Goal: Transaction & Acquisition: Purchase product/service

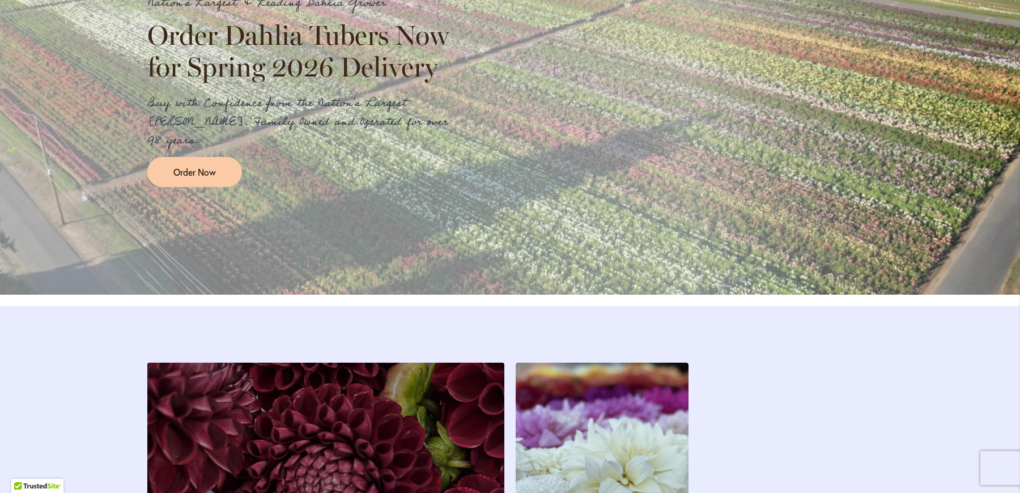
scroll to position [1389, 0]
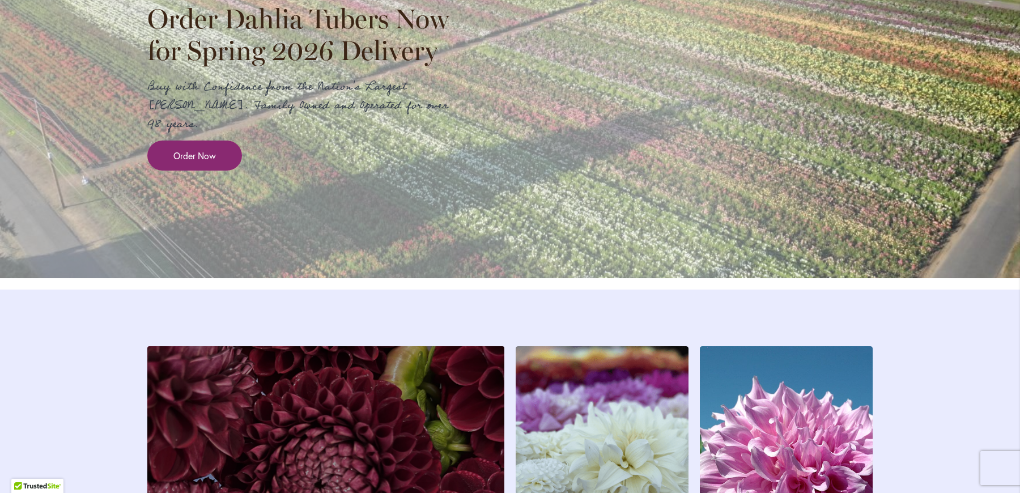
drag, startPoint x: 187, startPoint y: 161, endPoint x: 236, endPoint y: 161, distance: 49.3
click at [187, 161] on link "Order Now" at bounding box center [194, 156] width 95 height 30
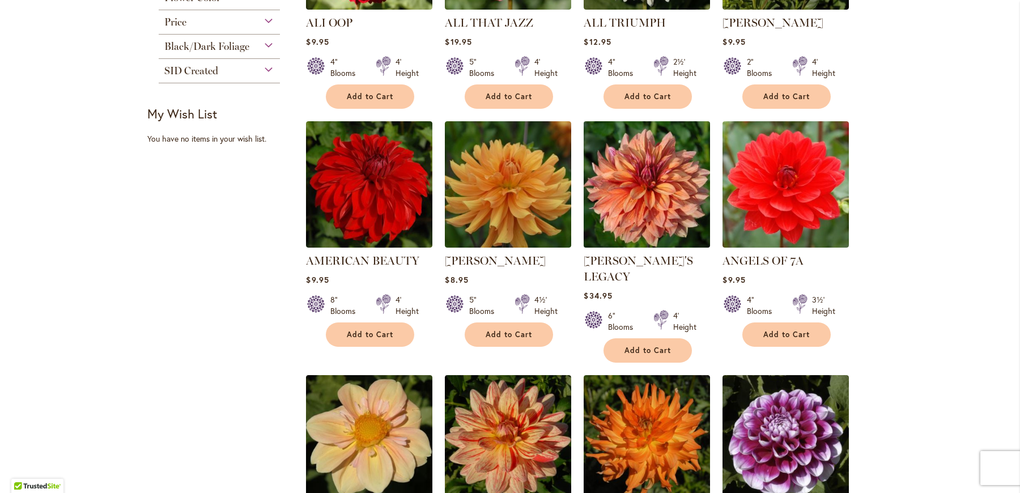
scroll to position [694, 0]
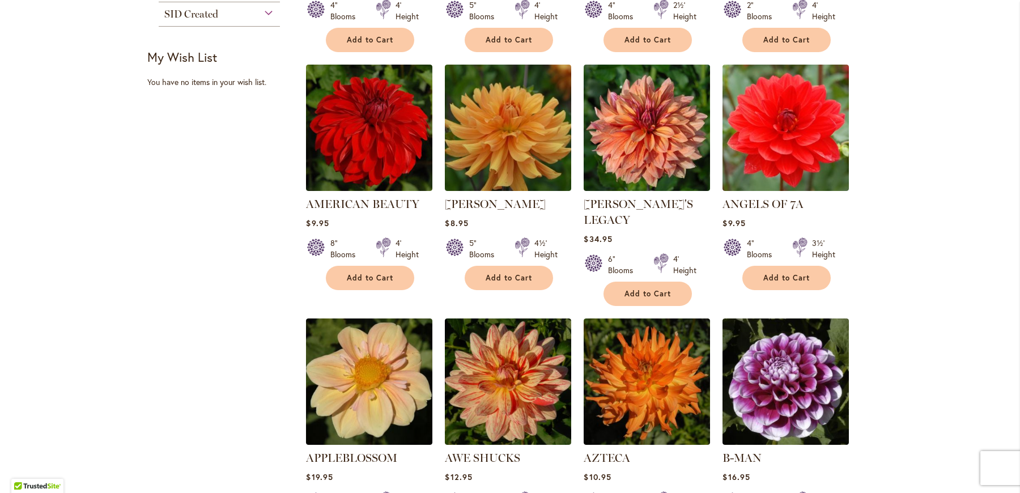
drag, startPoint x: 269, startPoint y: 308, endPoint x: 301, endPoint y: 429, distance: 125.0
click at [300, 421] on div "Filter by: Filter By: Category Best Sellers 32 items New 5 items New & Exclusiv…" at bounding box center [510, 74] width 726 height 1079
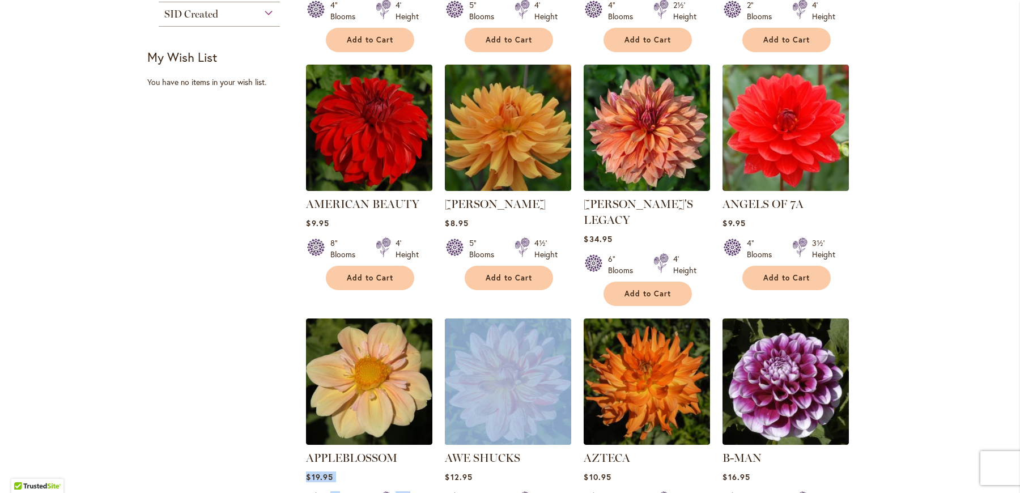
drag, startPoint x: 397, startPoint y: 439, endPoint x: 438, endPoint y: 442, distance: 40.9
click at [438, 442] on ol "A-PEELING $12.95 7" Blooms 4½' Height" at bounding box center [589, 66] width 567 height 957
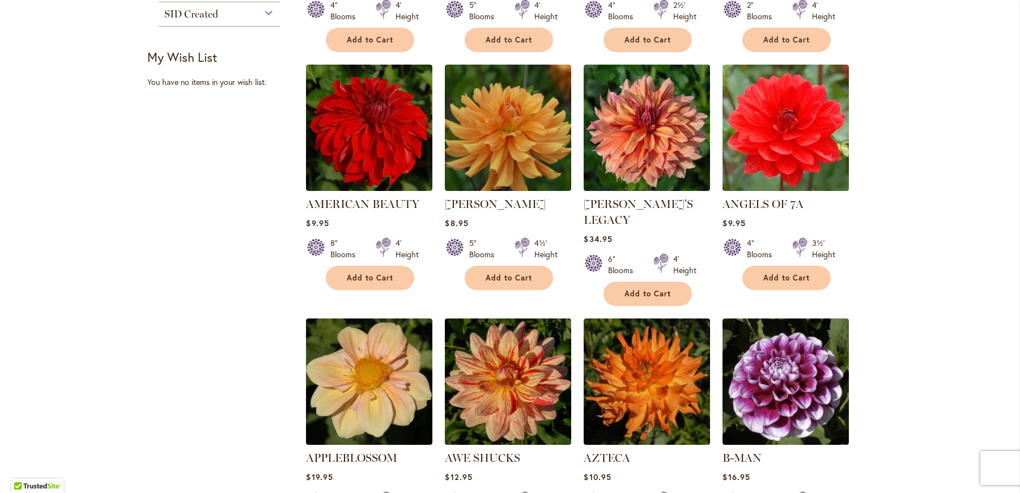
click at [177, 382] on div "Filter by: Filter By: Category Best Sellers 32 items New 5 items New & Exclusiv…" at bounding box center [510, 74] width 726 height 1079
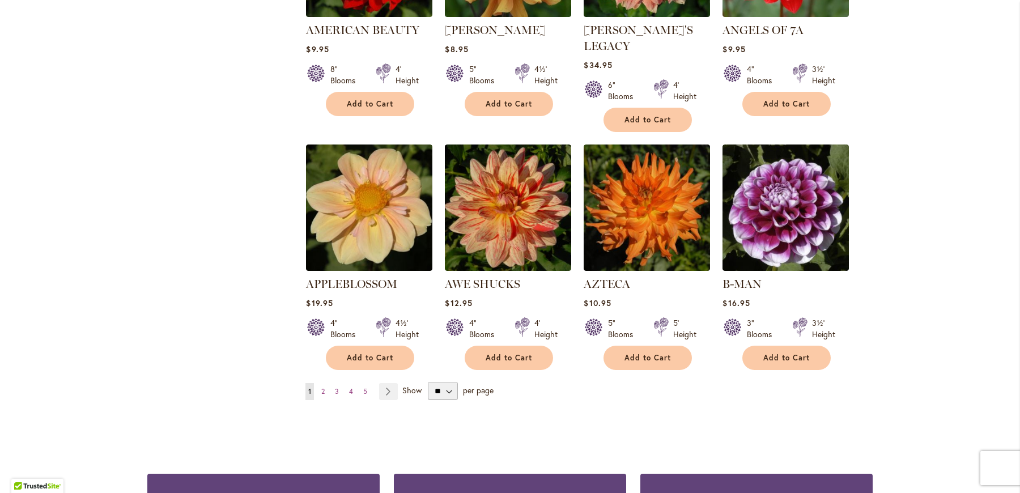
scroll to position [893, 0]
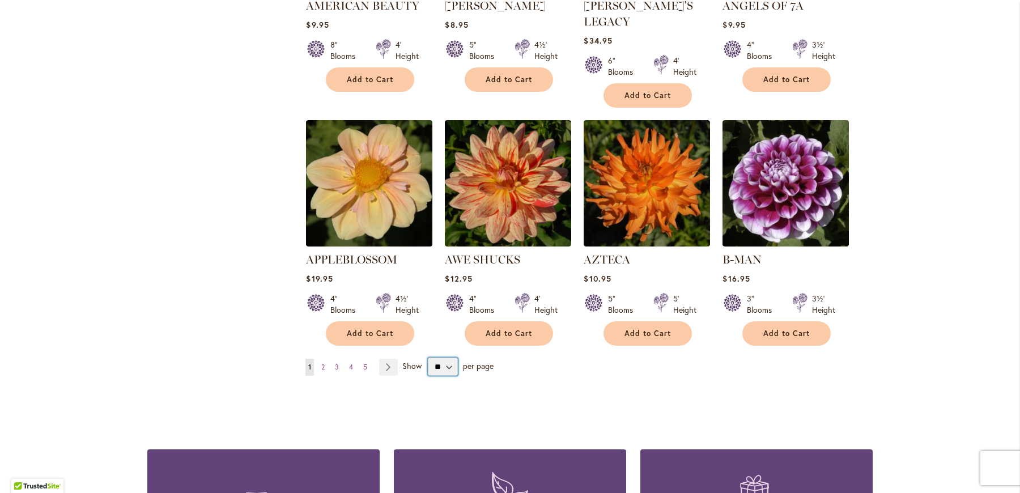
click at [452, 358] on select "** ** ** **" at bounding box center [443, 367] width 30 height 18
select select "**"
click at [428, 358] on select "** ** ** **" at bounding box center [443, 367] width 30 height 18
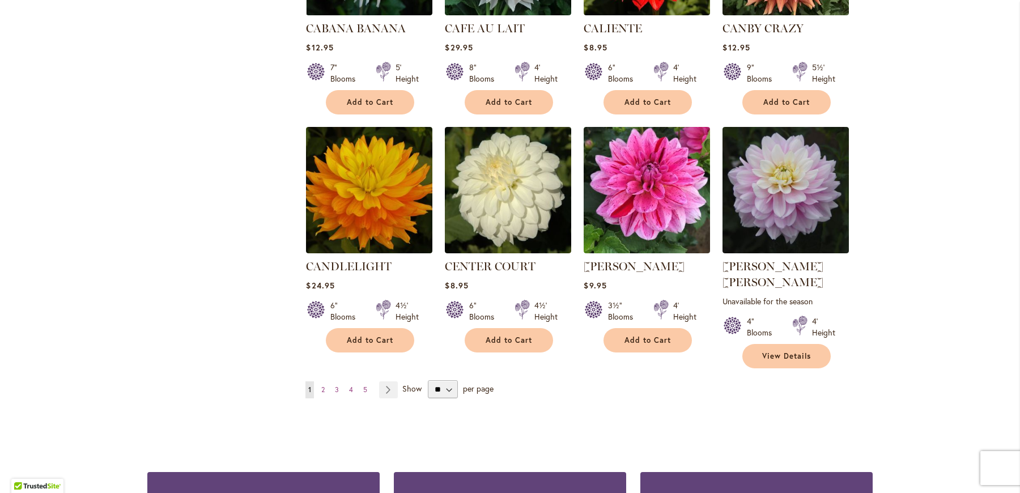
scroll to position [3781, 0]
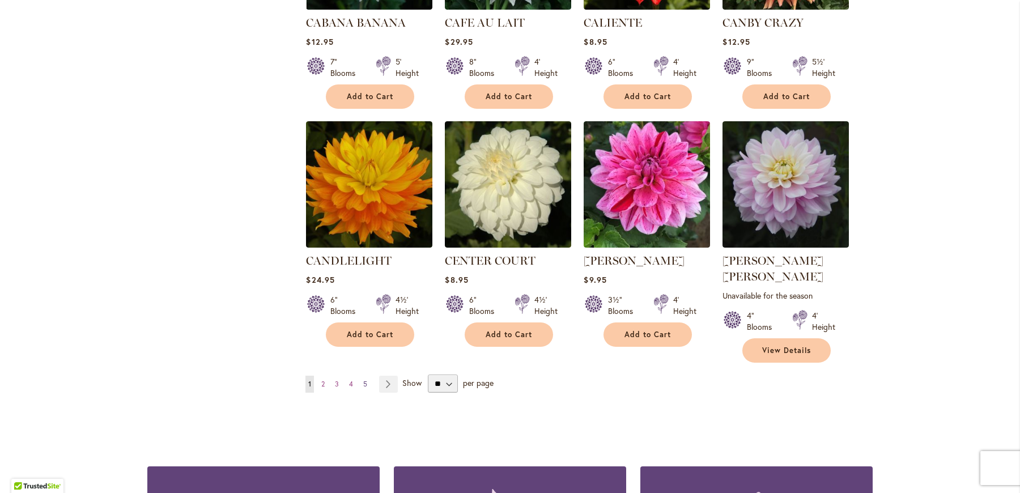
click at [361, 376] on link "Page 5" at bounding box center [366, 384] width 10 height 17
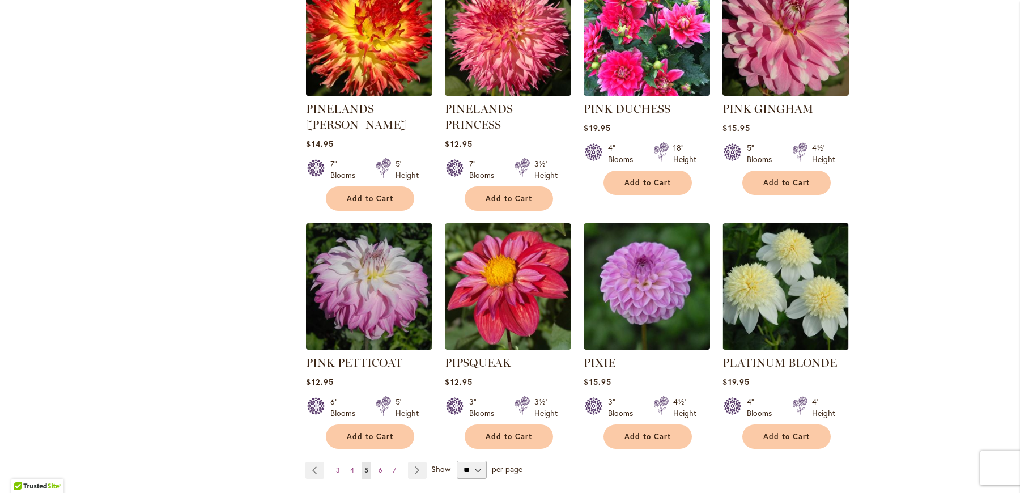
scroll to position [3768, 0]
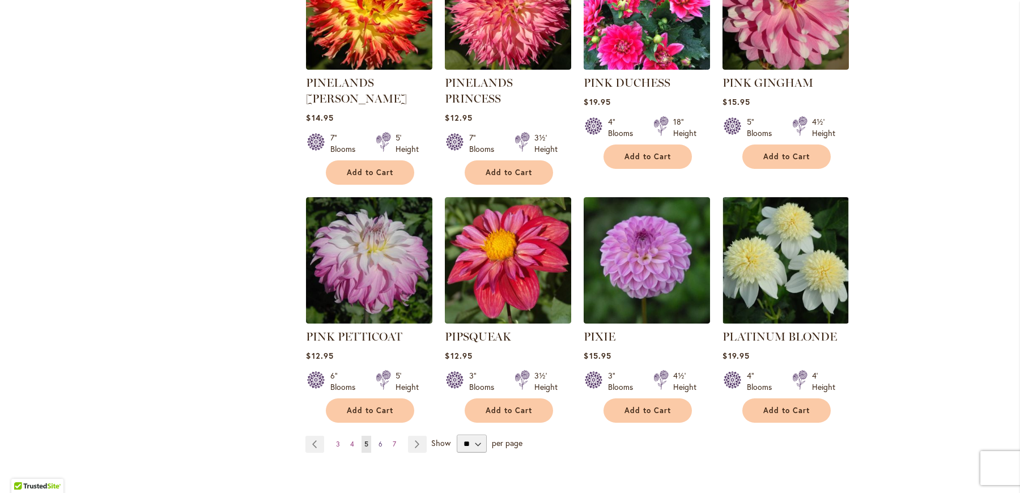
click at [379, 440] on span "6" at bounding box center [381, 444] width 4 height 9
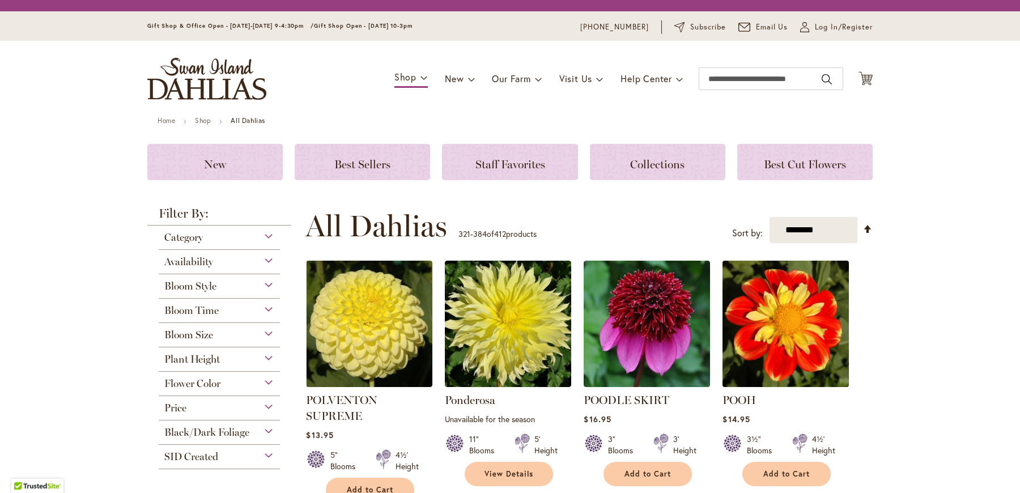
scroll to position [218, 0]
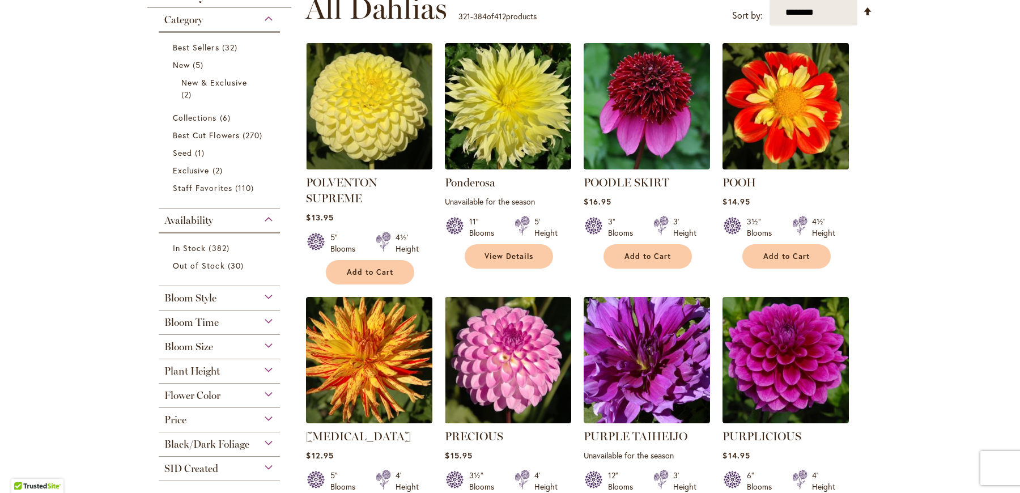
click at [791, 98] on img at bounding box center [786, 106] width 133 height 133
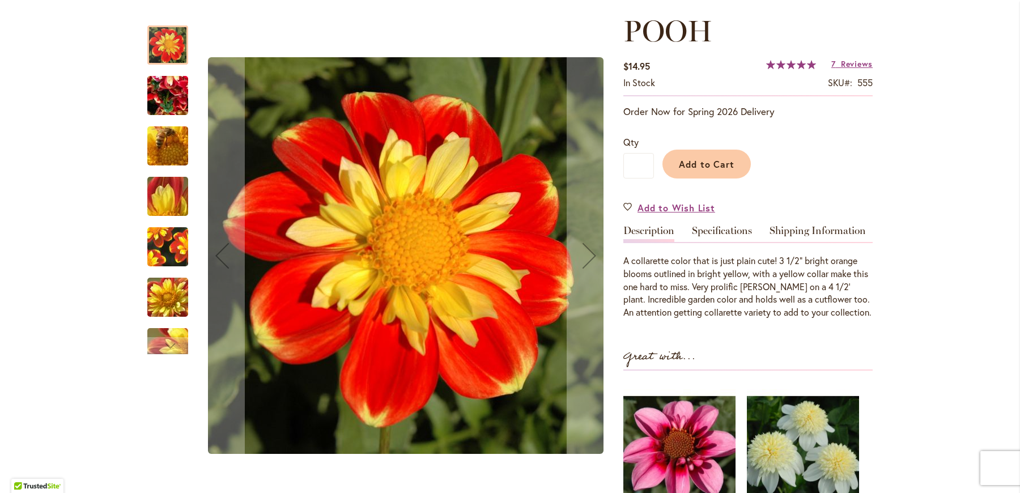
scroll to position [156, 0]
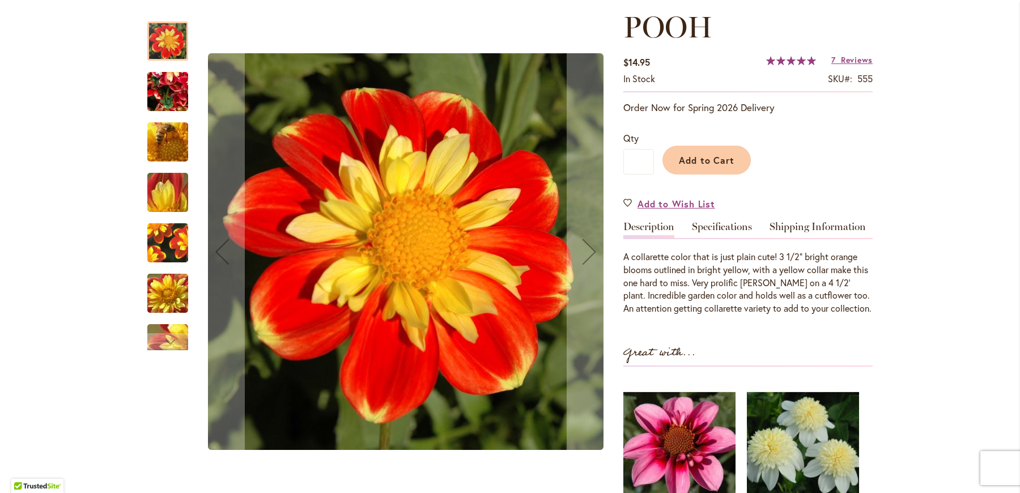
click at [156, 101] on img "POOH" at bounding box center [168, 91] width 82 height 61
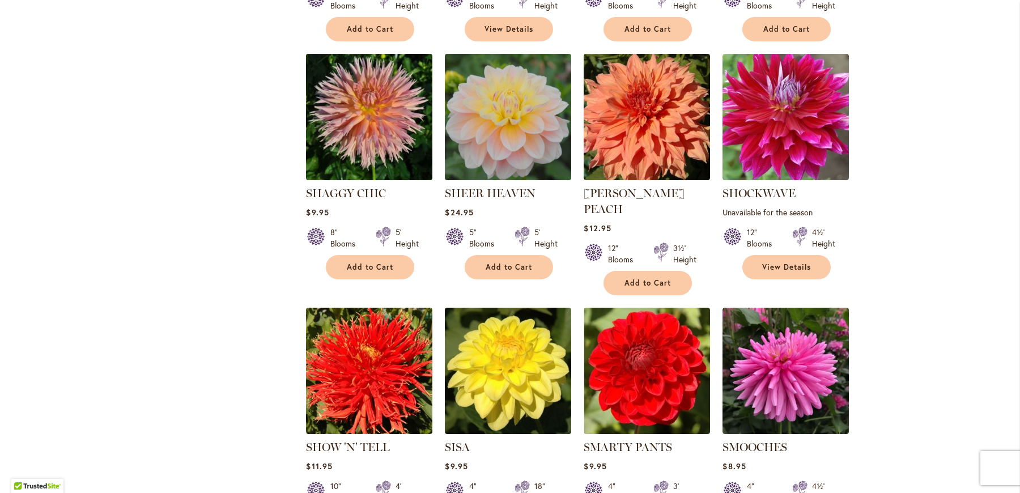
scroll to position [1430, 0]
